Goal: Book appointment/travel/reservation

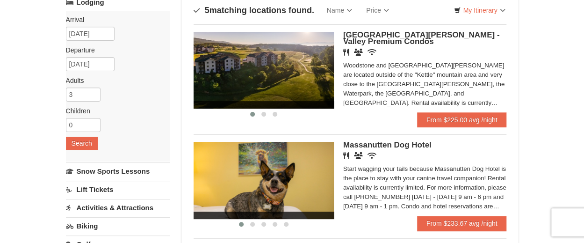
scroll to position [71, 0]
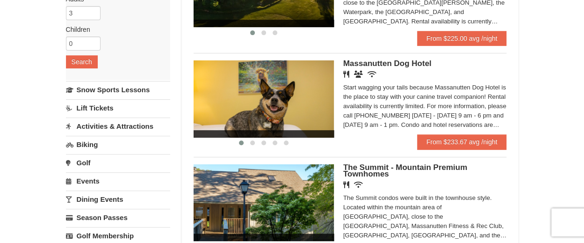
scroll to position [151, 0]
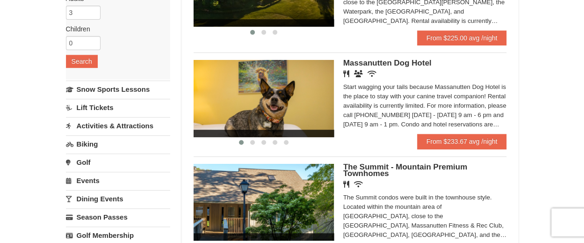
click at [537, 209] on div "× Categories Map List Filter My Itinerary Questions? [PHONE_NUMBER] Lodging Arr…" at bounding box center [292, 190] width 584 height 617
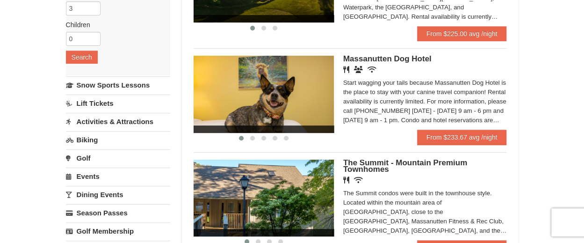
scroll to position [120, 0]
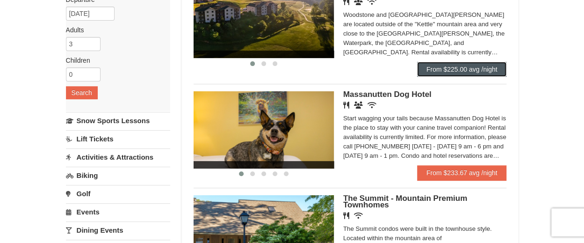
click at [487, 71] on link "From $225.00 avg /night" at bounding box center [462, 69] width 90 height 15
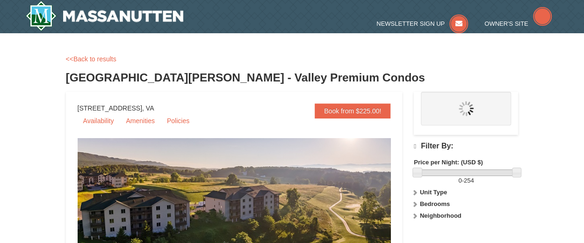
select select "9"
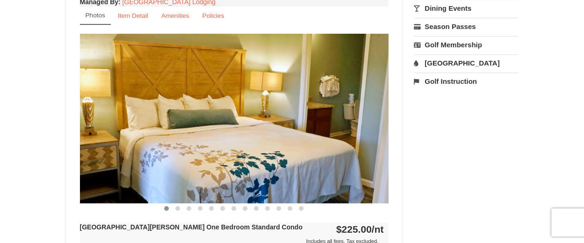
scroll to position [347, 0]
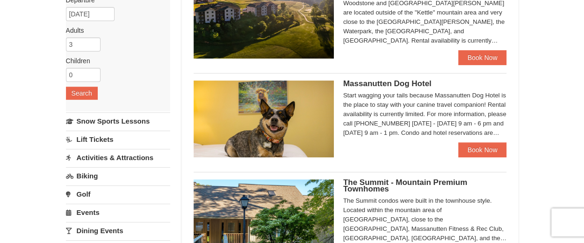
scroll to position [120, 0]
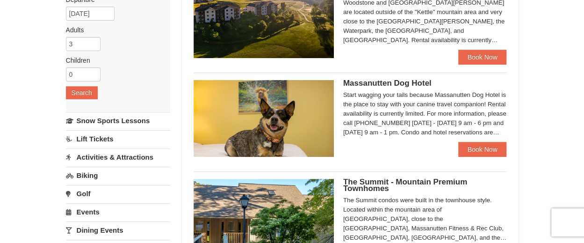
click at [553, 86] on div "× Categories Map List Filter My Itinerary Questions? 1-540-289-9441 Lodging Arr…" at bounding box center [292, 203] width 584 height 580
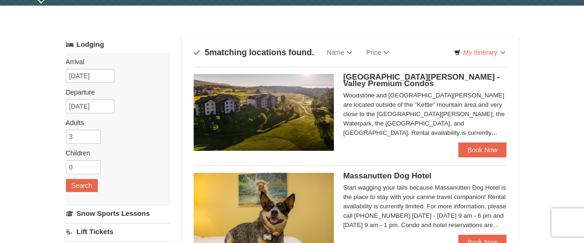
scroll to position [28, 0]
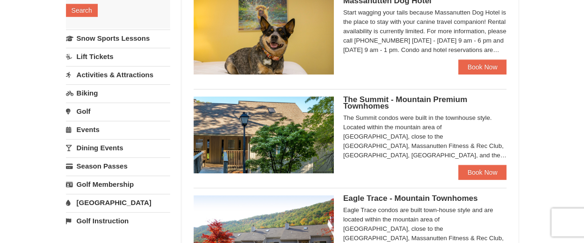
scroll to position [212, 0]
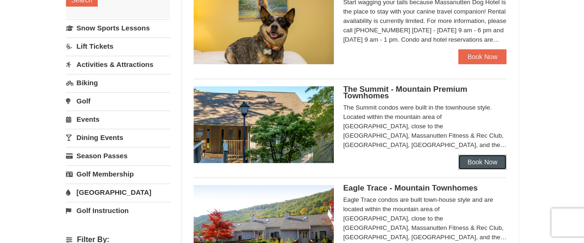
click at [492, 164] on link "Book Now" at bounding box center [482, 161] width 49 height 15
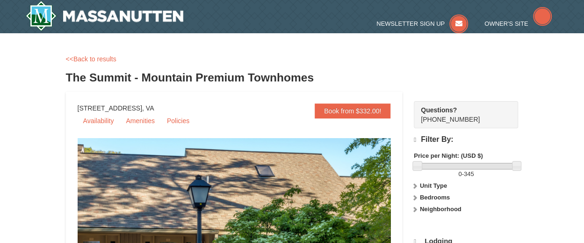
select select "9"
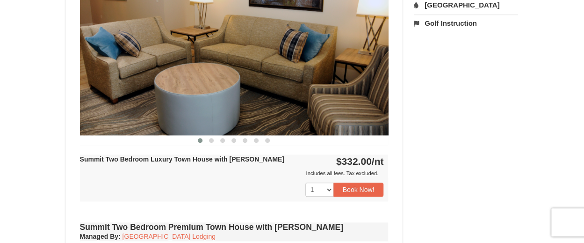
scroll to position [420, 0]
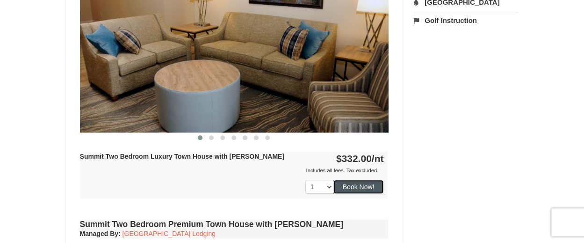
click at [367, 190] on button "Book Now!" at bounding box center [358, 187] width 50 height 14
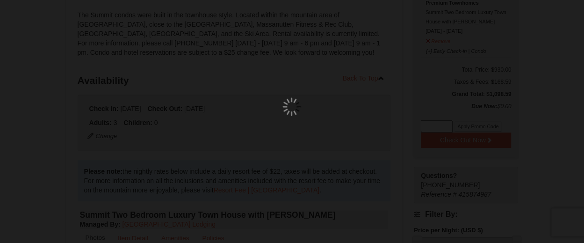
scroll to position [91, 0]
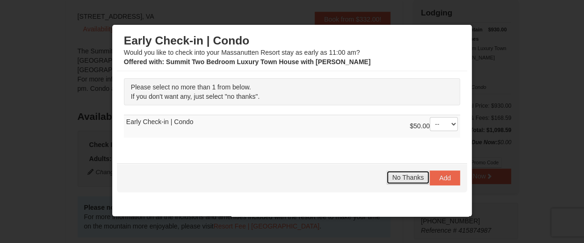
click at [405, 181] on button "No Thanks" at bounding box center [407, 177] width 43 height 14
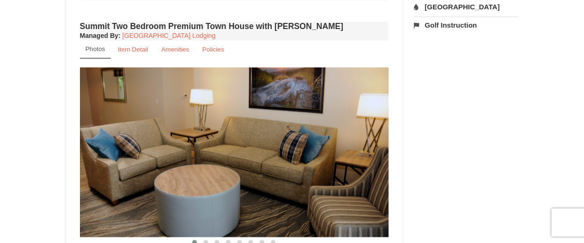
scroll to position [623, 0]
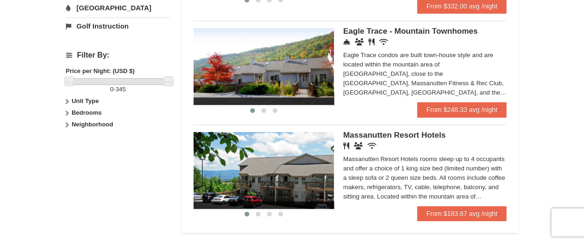
scroll to position [395, 0]
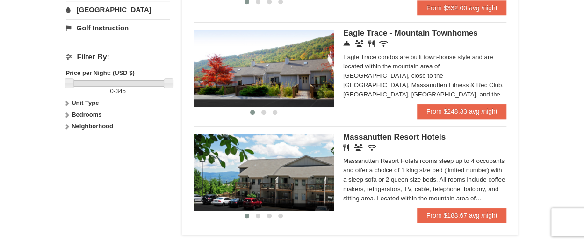
click at [66, 113] on icon at bounding box center [67, 114] width 7 height 7
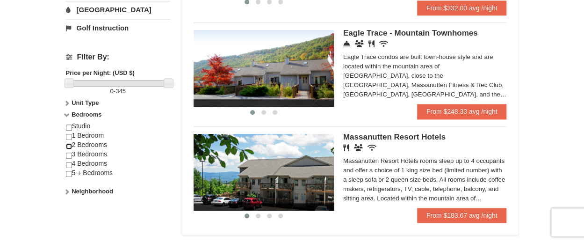
click at [70, 143] on input "checkbox" at bounding box center [69, 146] width 6 height 6
checkbox input "true"
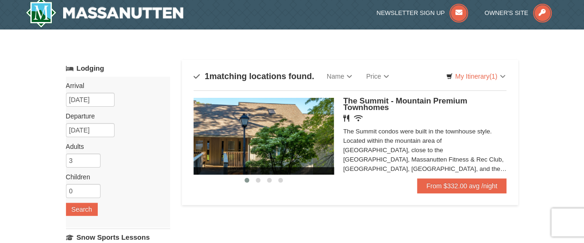
scroll to position [1, 0]
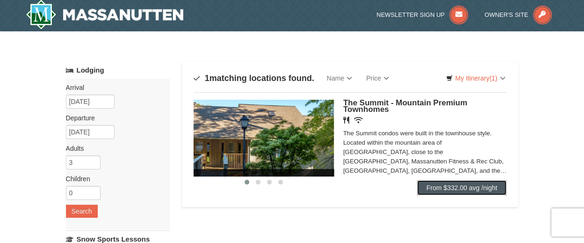
click at [476, 190] on link "From $332.00 avg /night" at bounding box center [462, 187] width 90 height 15
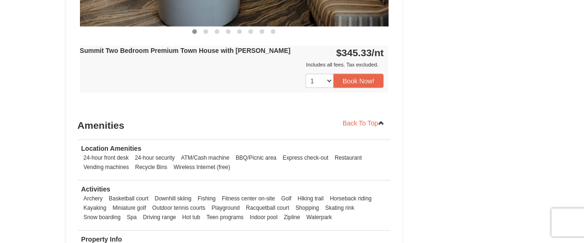
scroll to position [827, 0]
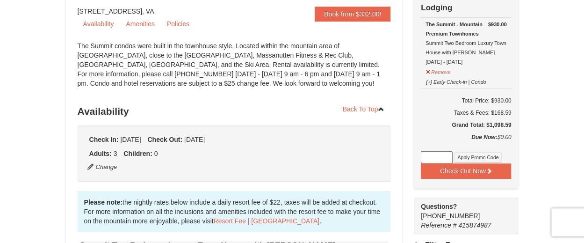
scroll to position [91, 0]
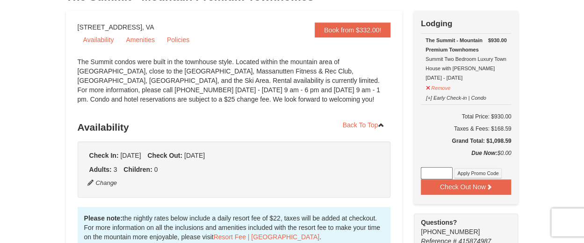
scroll to position [0, 0]
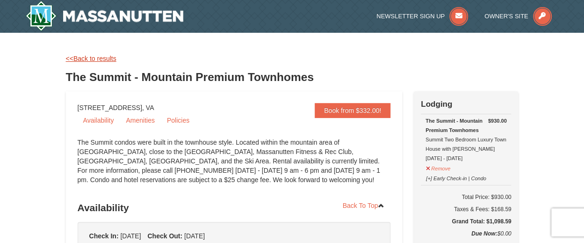
click at [99, 60] on link "<<Back to results" at bounding box center [91, 58] width 50 height 7
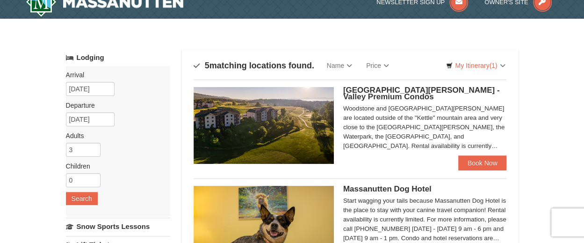
scroll to position [1, 0]
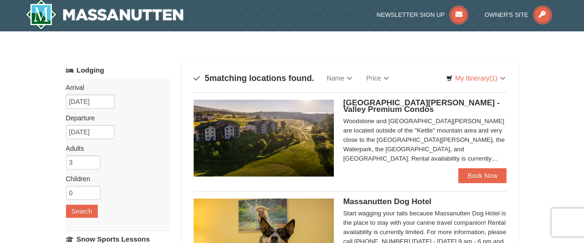
click at [158, 174] on label "Children Please format dates MM/DD/YYYY" at bounding box center [114, 178] width 97 height 9
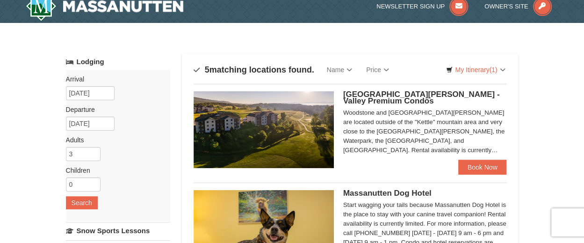
scroll to position [36, 0]
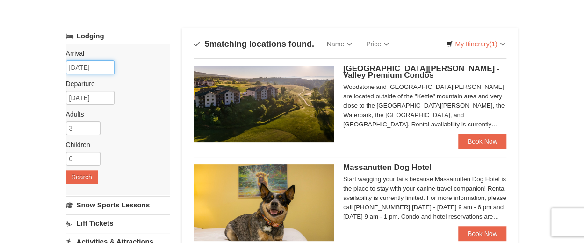
click at [101, 70] on input "[DATE]" at bounding box center [90, 67] width 49 height 14
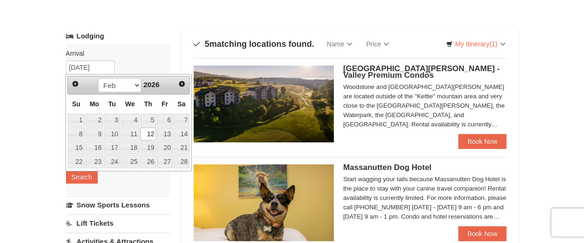
click at [171, 134] on link "13" at bounding box center [165, 133] width 16 height 13
type input "[DATE]"
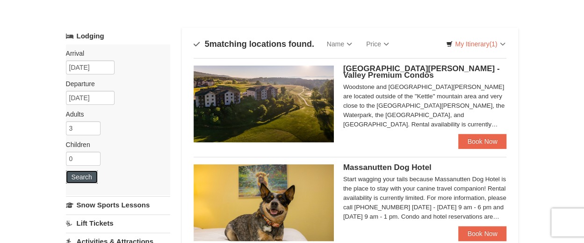
click at [90, 175] on button "Search" at bounding box center [82, 176] width 32 height 13
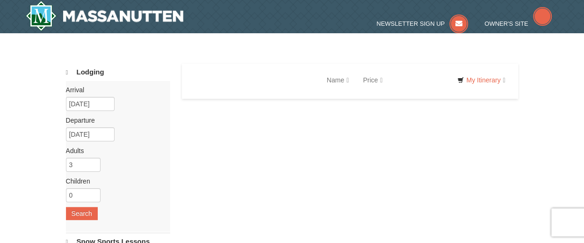
select select "9"
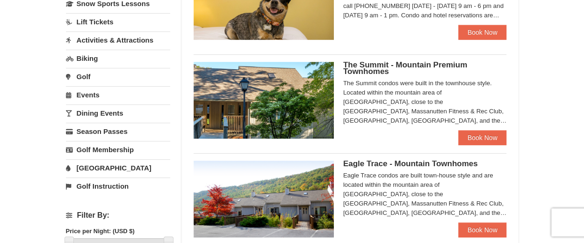
scroll to position [246, 0]
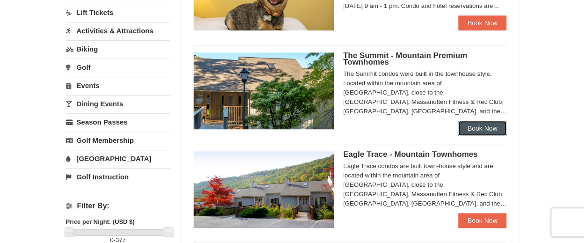
click at [497, 127] on link "Book Now" at bounding box center [482, 128] width 49 height 15
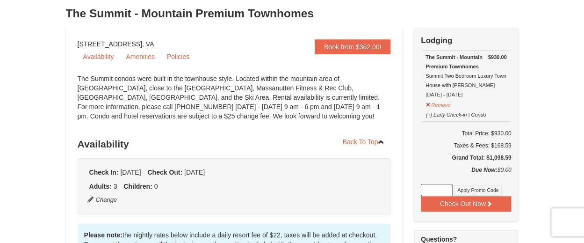
scroll to position [59, 0]
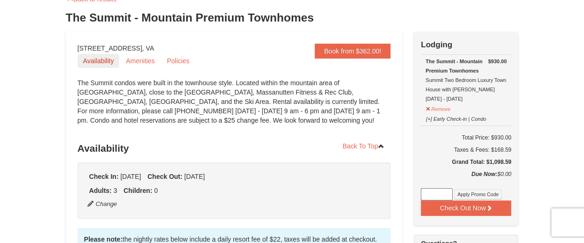
click at [95, 60] on link "Availability" at bounding box center [99, 61] width 42 height 14
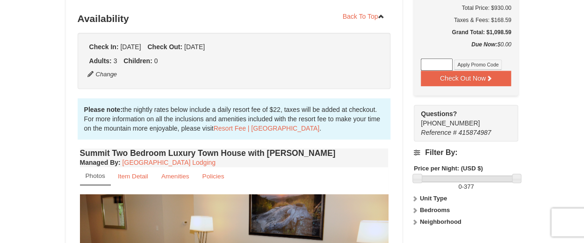
scroll to position [198, 0]
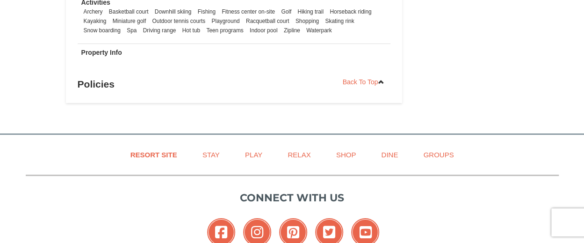
scroll to position [1639, 0]
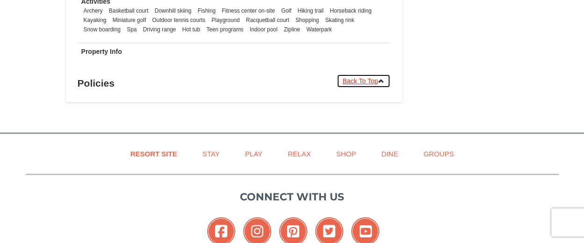
click at [366, 84] on link "Back To Top" at bounding box center [364, 81] width 54 height 14
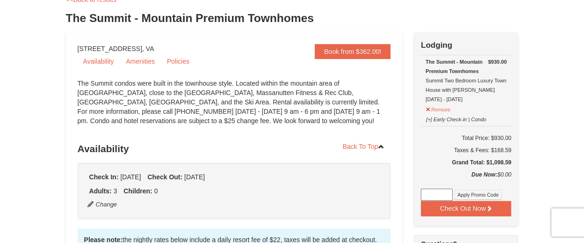
scroll to position [53, 0]
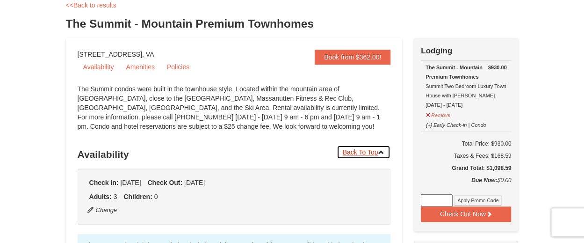
click at [361, 146] on link "Back To Top" at bounding box center [364, 152] width 54 height 14
click at [368, 151] on link "Back To Top" at bounding box center [364, 151] width 54 height 14
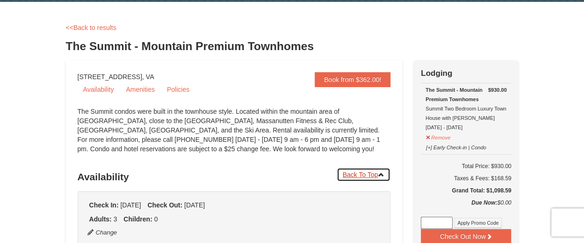
scroll to position [0, 0]
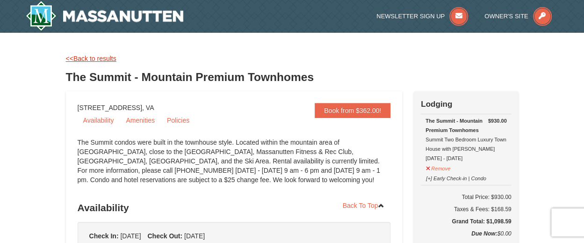
click at [111, 60] on link "<<Back to results" at bounding box center [91, 58] width 50 height 7
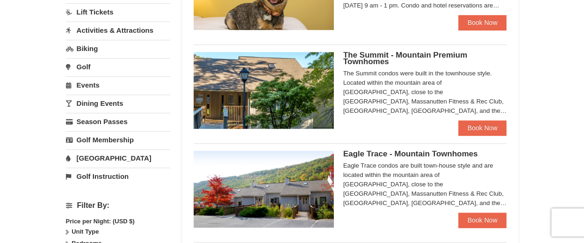
scroll to position [246, 0]
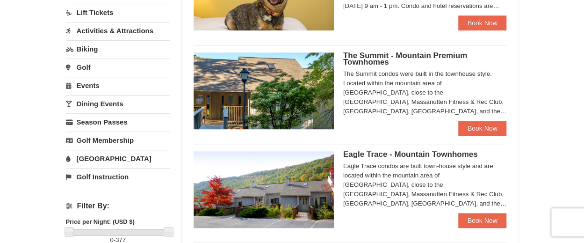
click at [258, 204] on img at bounding box center [264, 189] width 140 height 77
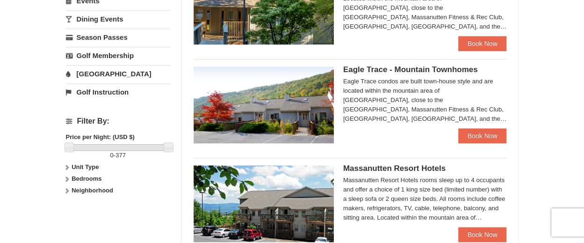
scroll to position [345, 0]
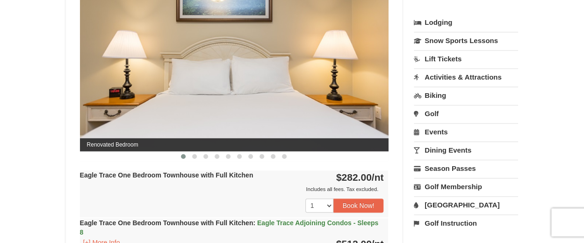
scroll to position [422, 0]
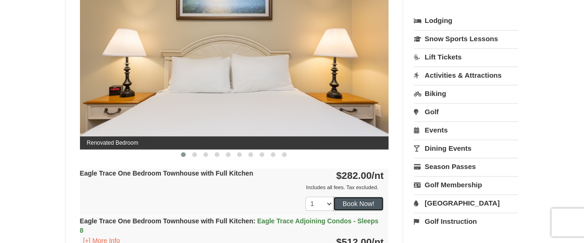
click at [362, 200] on button "Book Now!" at bounding box center [358, 203] width 50 height 14
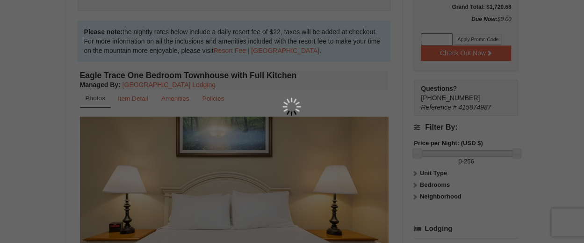
scroll to position [91, 0]
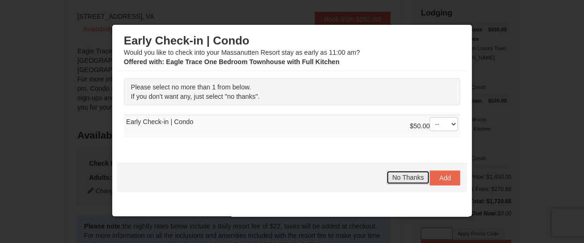
click at [396, 177] on span "No Thanks" at bounding box center [407, 176] width 31 height 7
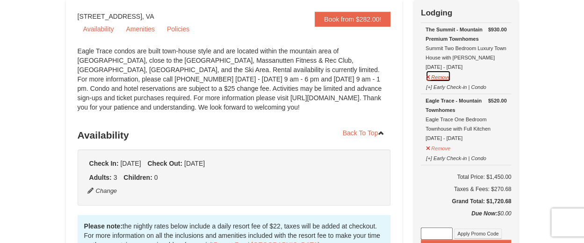
click at [447, 79] on button "Remove" at bounding box center [437, 76] width 25 height 12
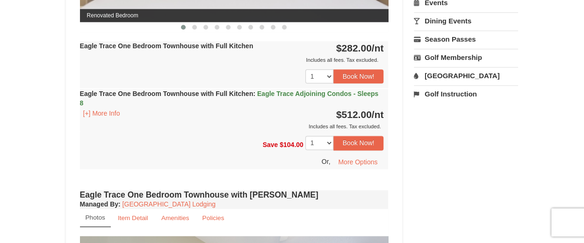
scroll to position [547, 0]
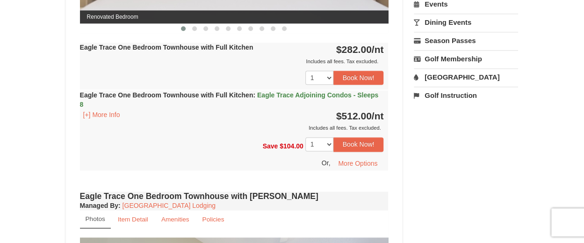
click at [293, 194] on h4 "Eagle Trace One Bedroom Townhouse with [PERSON_NAME]" at bounding box center [234, 195] width 309 height 9
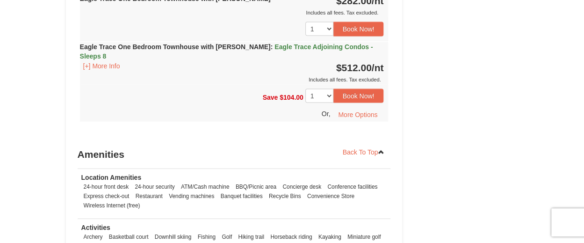
scroll to position [978, 0]
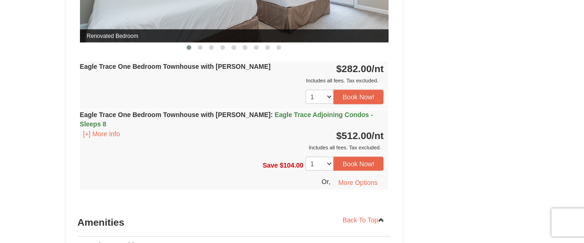
scroll to position [910, 0]
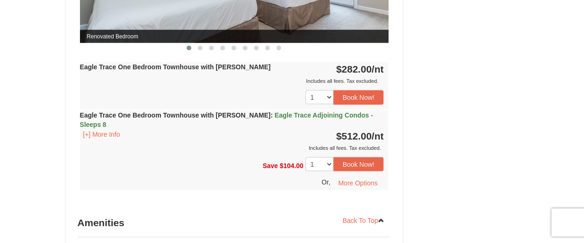
click at [225, 176] on div "Or, More Options" at bounding box center [232, 183] width 304 height 14
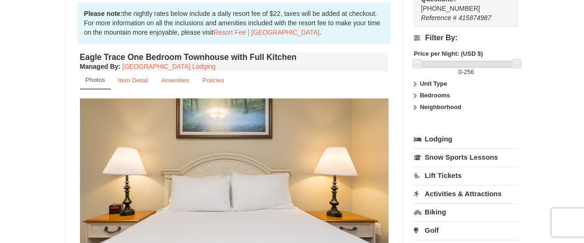
scroll to position [302, 0]
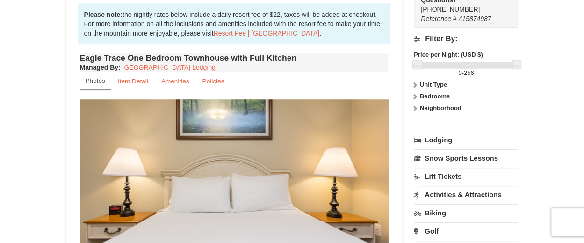
click at [273, 108] on img at bounding box center [234, 183] width 309 height 169
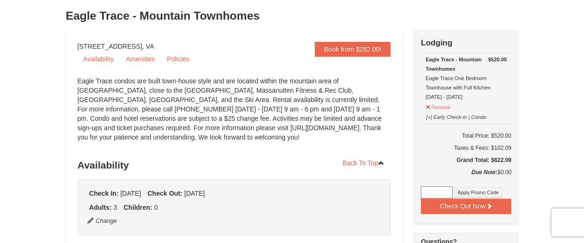
scroll to position [58, 0]
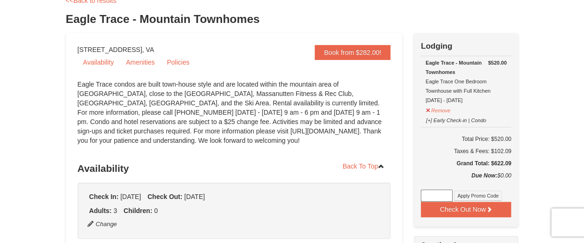
click at [298, 119] on div "Eagle Trace condos are built town-house style and are located within the mounta…" at bounding box center [234, 116] width 313 height 75
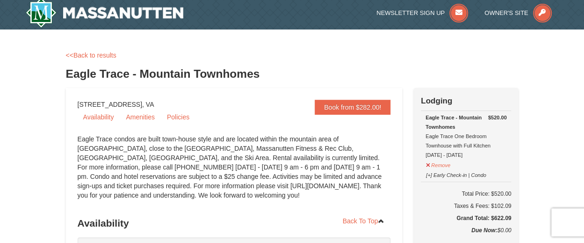
scroll to position [0, 0]
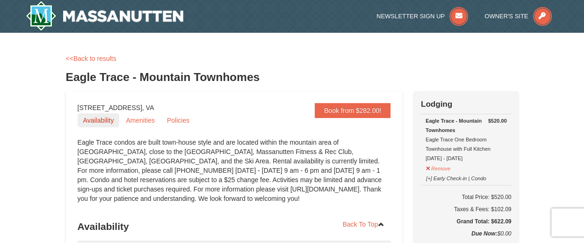
click at [104, 124] on link "Availability" at bounding box center [99, 120] width 42 height 14
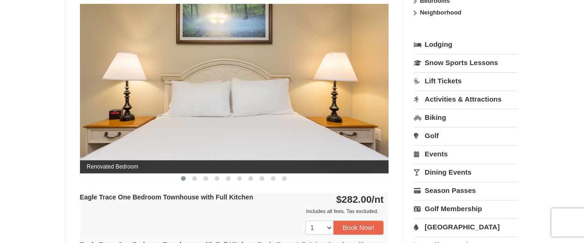
scroll to position [399, 0]
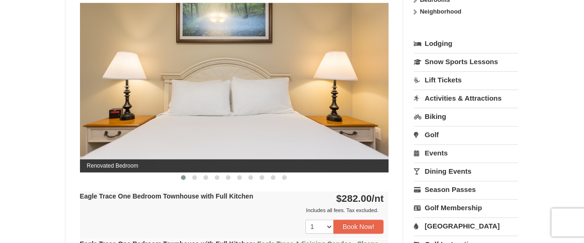
click at [293, 111] on img at bounding box center [234, 87] width 309 height 169
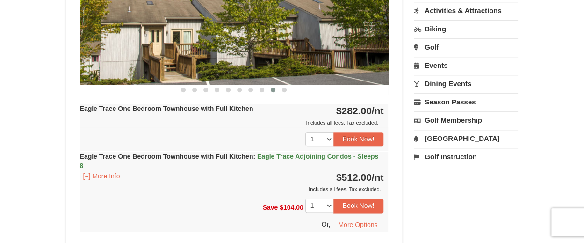
scroll to position [487, 0]
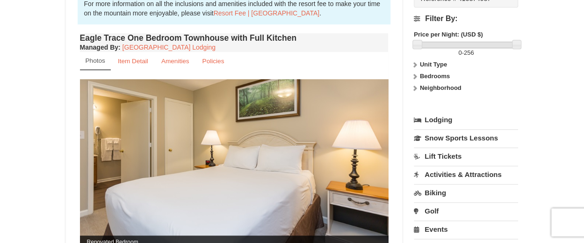
scroll to position [319, 0]
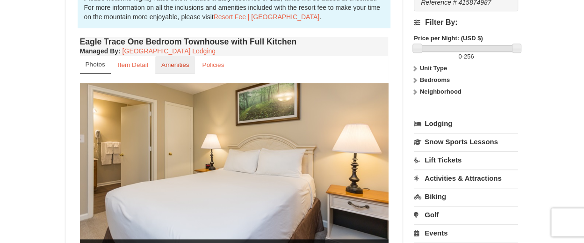
click at [180, 62] on small "Amenities" at bounding box center [175, 64] width 28 height 7
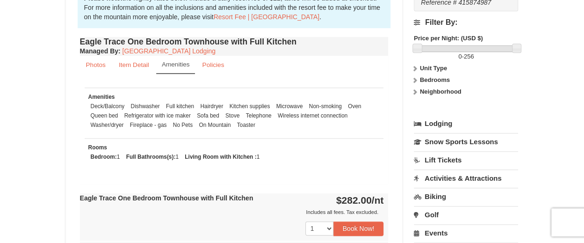
click at [252, 175] on div "Amenities Deck/Balcony Dishwasher Full kitchen Hairdryer Kitchen supplies Micro…" at bounding box center [234, 133] width 309 height 101
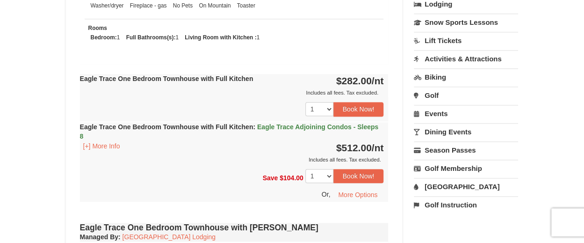
scroll to position [442, 0]
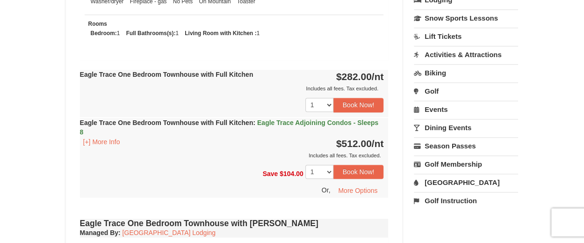
click at [245, 191] on div "Or, More Options" at bounding box center [232, 190] width 304 height 14
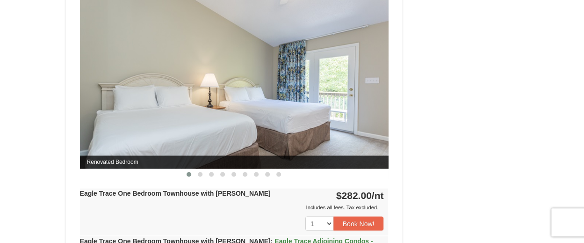
scroll to position [707, 0]
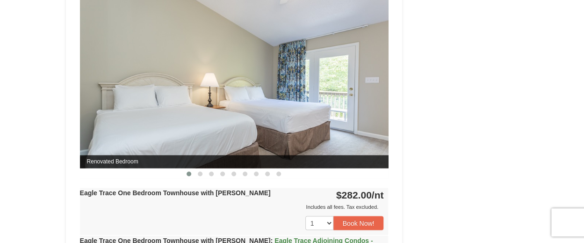
click at [229, 162] on span "Renovated Bedroom" at bounding box center [234, 161] width 309 height 13
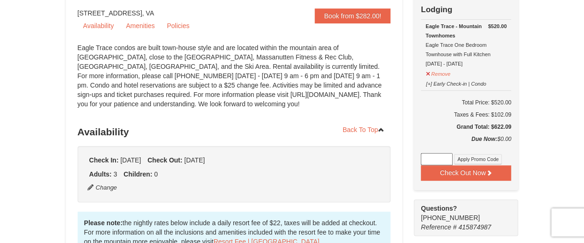
scroll to position [0, 0]
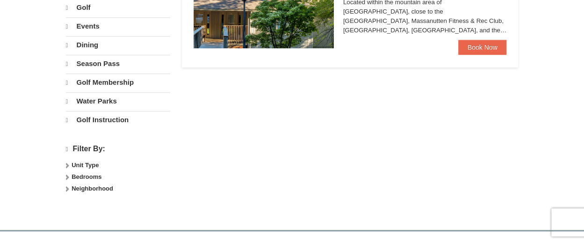
select select "9"
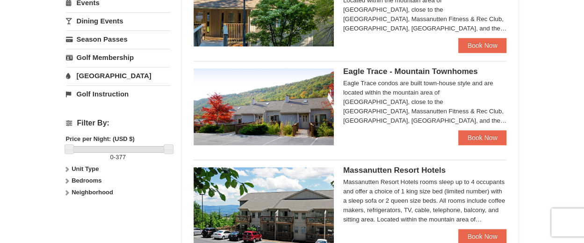
scroll to position [345, 0]
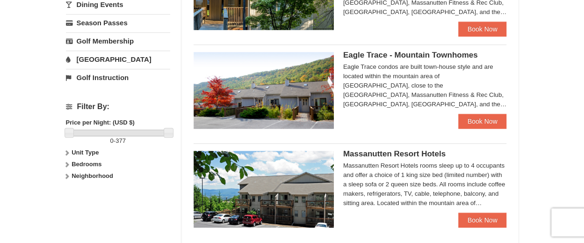
click at [273, 151] on img at bounding box center [264, 189] width 140 height 77
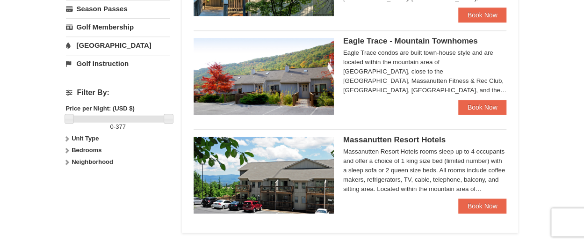
scroll to position [420, 0]
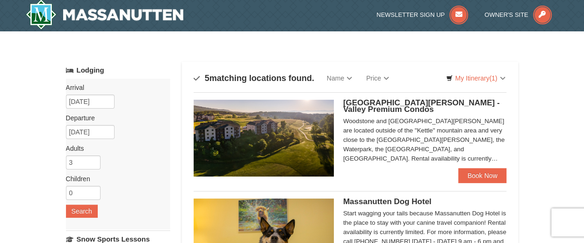
scroll to position [1, 0]
